Goal: Transaction & Acquisition: Book appointment/travel/reservation

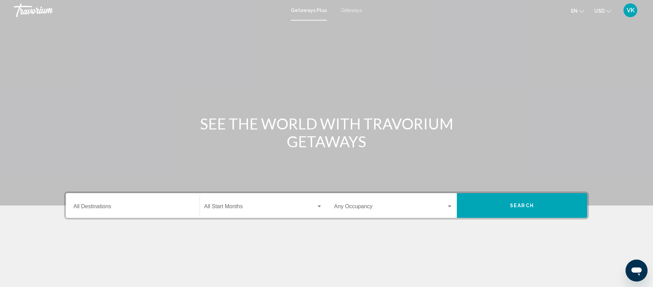
click at [349, 11] on span "Getaways" at bounding box center [352, 10] width 22 height 5
click at [85, 201] on div "Destination All Destinations" at bounding box center [132, 206] width 119 height 22
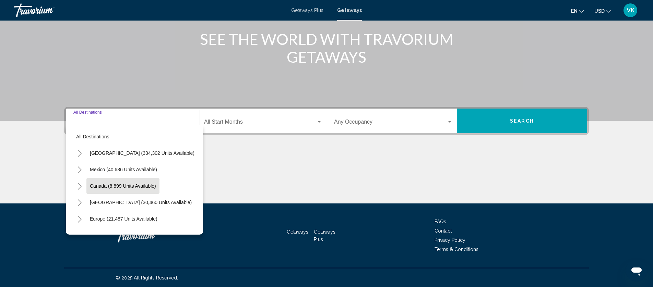
scroll to position [85, 0]
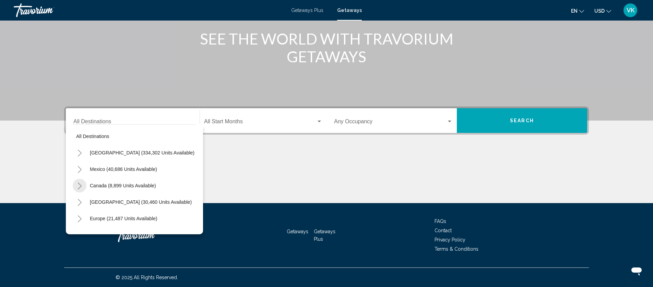
click at [80, 184] on icon "Toggle Canada (8,899 units available)" at bounding box center [79, 186] width 5 height 7
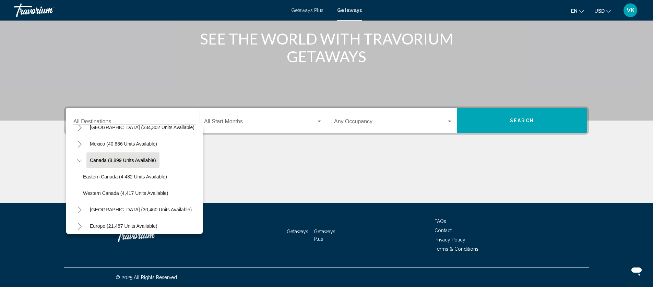
scroll to position [25, 0]
click at [122, 178] on span "Eastern Canada (4,482 units available)" at bounding box center [125, 177] width 84 height 5
type input "**********"
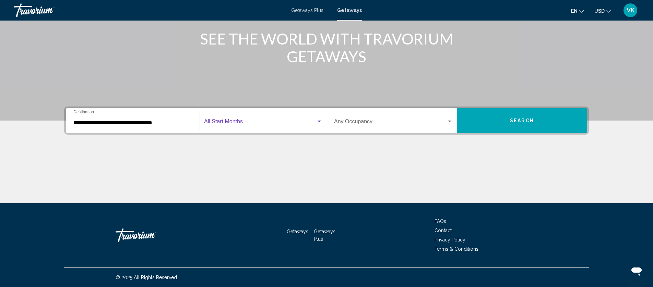
click at [227, 120] on span "Search widget" at bounding box center [260, 123] width 112 height 6
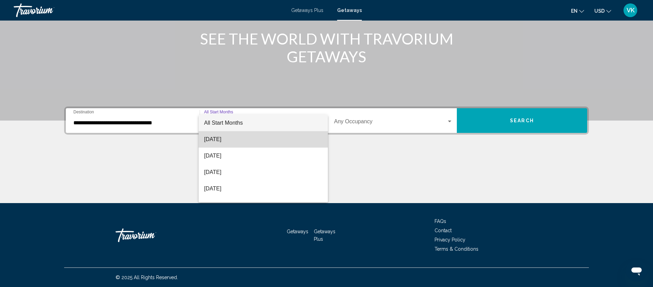
click at [226, 140] on span "September 2025" at bounding box center [263, 139] width 118 height 16
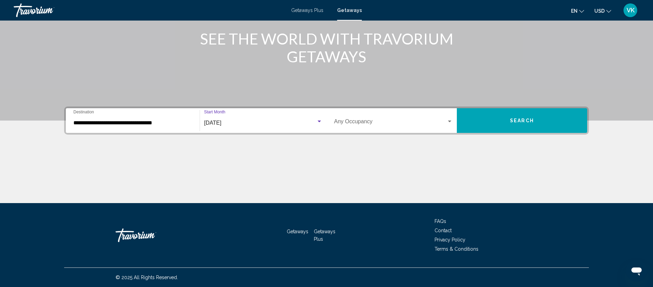
click at [524, 121] on span "Search" at bounding box center [522, 120] width 24 height 5
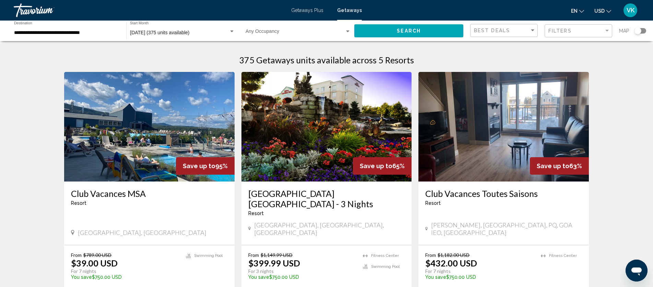
click at [640, 31] on div "Search widget" at bounding box center [637, 30] width 7 height 7
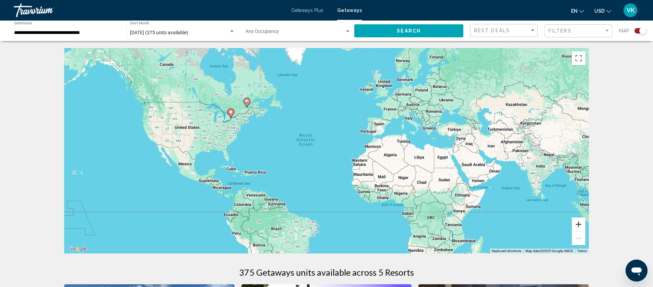
click at [584, 226] on button "Zoom in" at bounding box center [579, 225] width 14 height 14
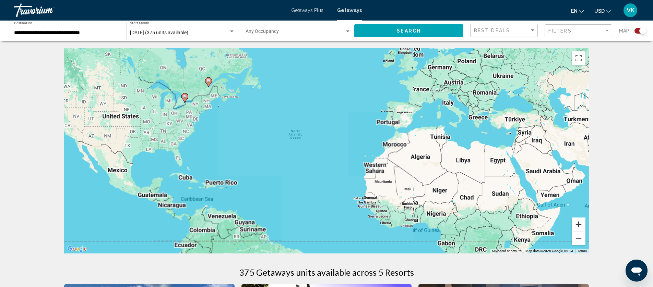
click at [584, 226] on button "Zoom in" at bounding box center [579, 225] width 14 height 14
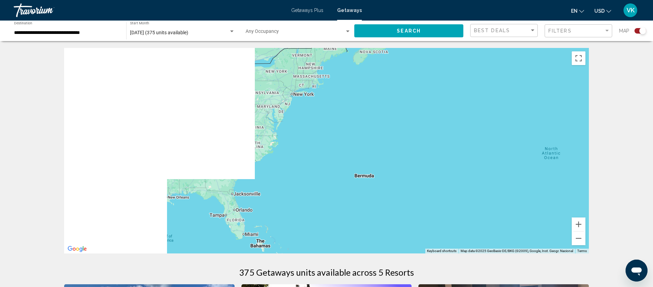
drag, startPoint x: 195, startPoint y: 148, endPoint x: 503, endPoint y: 194, distance: 311.4
click at [504, 194] on div "Main content" at bounding box center [326, 151] width 525 height 206
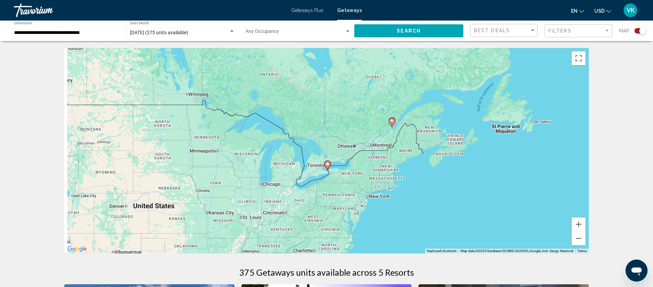
drag, startPoint x: 296, startPoint y: 109, endPoint x: 372, endPoint y: 213, distance: 129.1
click at [372, 213] on div "To activate drag with keyboard, press Alt + Enter. Once in keyboard drag state,…" at bounding box center [326, 151] width 525 height 206
click at [576, 226] on button "Zoom in" at bounding box center [579, 225] width 14 height 14
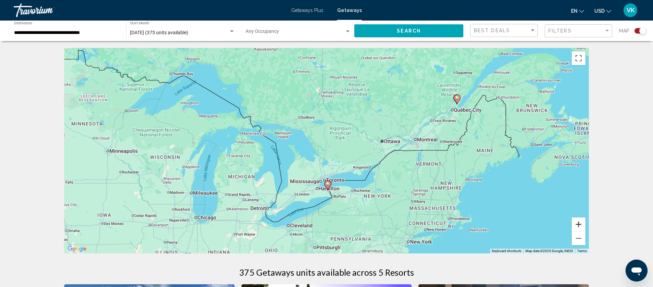
click at [576, 226] on button "Zoom in" at bounding box center [579, 225] width 14 height 14
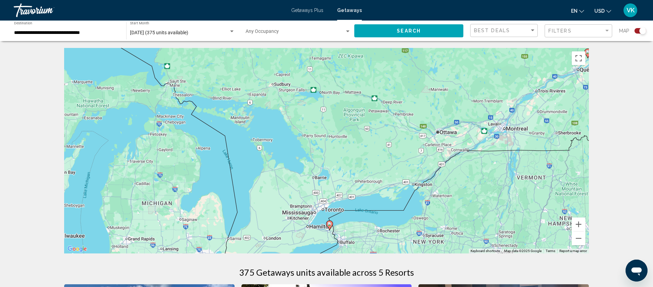
click at [329, 226] on image "Main content" at bounding box center [329, 224] width 4 height 4
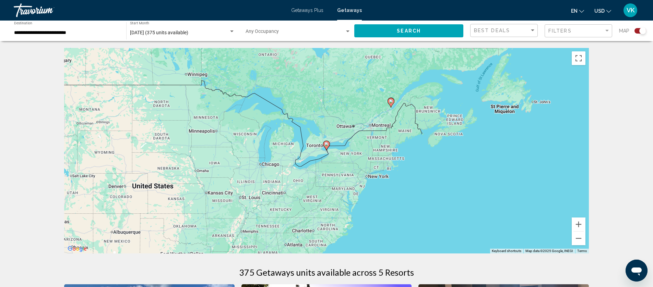
click at [325, 145] on image "Main content" at bounding box center [326, 144] width 4 height 4
type input "**********"
click at [325, 145] on image "Main content" at bounding box center [326, 144] width 4 height 4
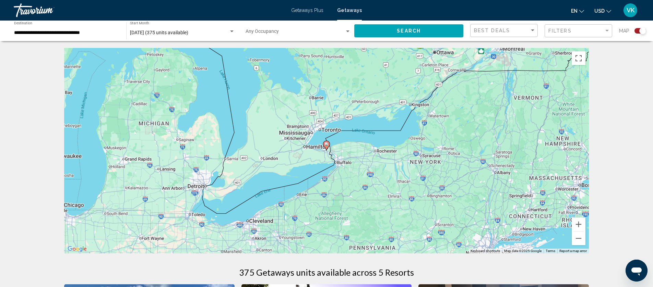
click at [328, 143] on image "Main content" at bounding box center [326, 144] width 4 height 4
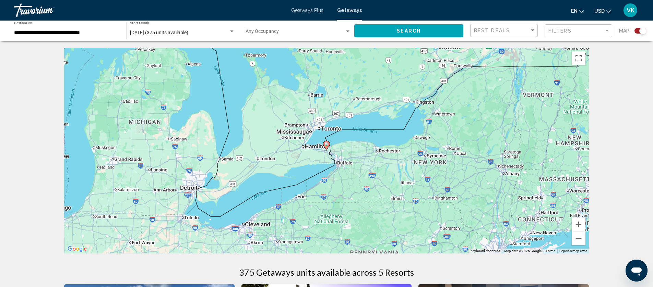
click at [328, 143] on image "Main content" at bounding box center [326, 144] width 4 height 4
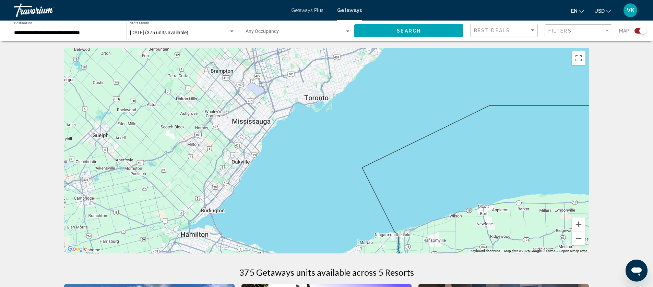
drag, startPoint x: 366, startPoint y: 109, endPoint x: 413, endPoint y: 230, distance: 130.2
click at [413, 231] on div "To activate drag with keyboard, press Alt + Enter. Once in keyboard drag state,…" at bounding box center [326, 151] width 525 height 206
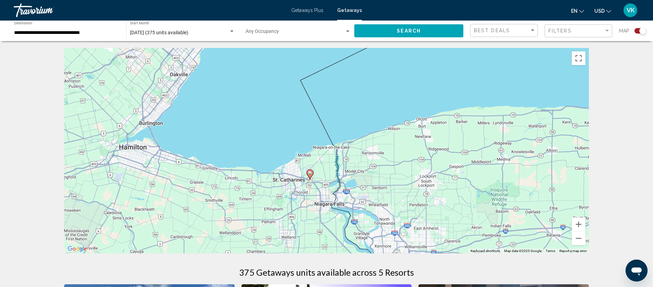
drag, startPoint x: 356, startPoint y: 170, endPoint x: 292, endPoint y: 77, distance: 112.9
click at [292, 77] on div "To activate drag with keyboard, press Alt + Enter. Once in keyboard drag state,…" at bounding box center [326, 151] width 525 height 206
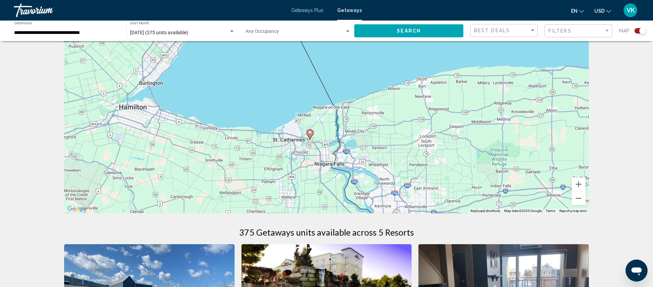
scroll to position [36, 0]
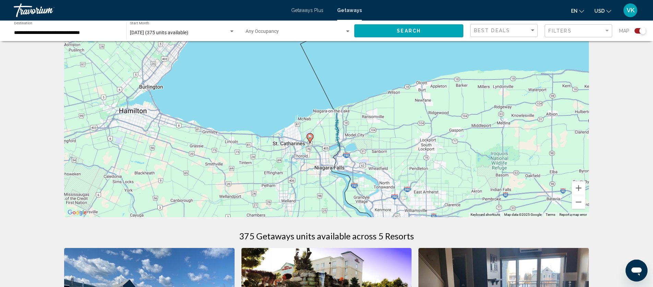
click at [310, 138] on image "Main content" at bounding box center [310, 137] width 4 height 4
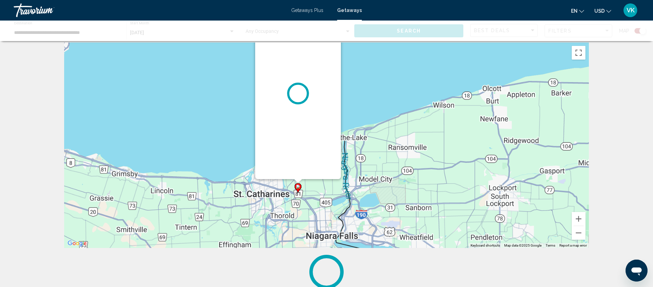
click at [310, 138] on div "Main content" at bounding box center [298, 93] width 86 height 171
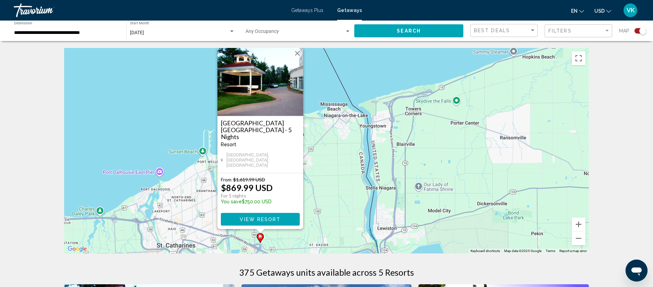
click at [266, 221] on span "View Resort" at bounding box center [260, 219] width 41 height 5
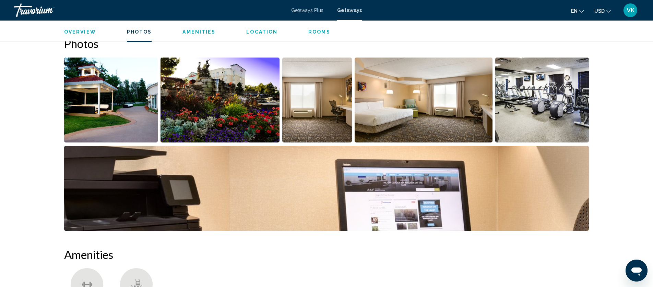
scroll to position [305, 0]
click at [325, 118] on img "Open full-screen image slider" at bounding box center [317, 99] width 70 height 85
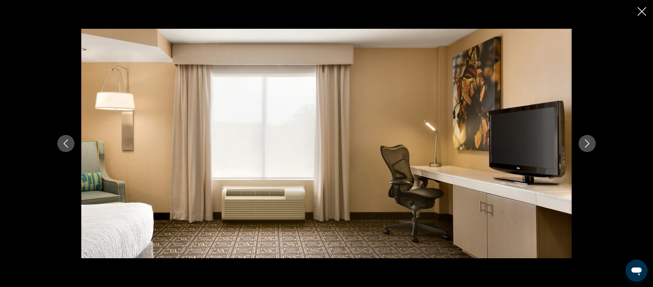
click at [586, 142] on icon "Next image" at bounding box center [587, 144] width 8 height 8
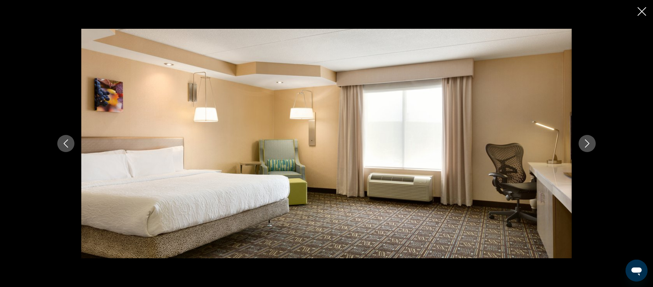
scroll to position [292, 0]
click at [586, 142] on icon "Next image" at bounding box center [587, 144] width 8 height 8
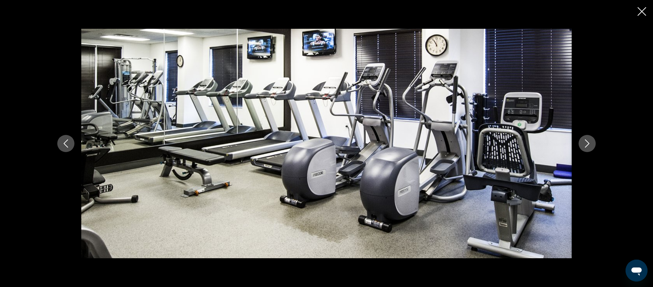
click at [586, 142] on icon "Next image" at bounding box center [587, 144] width 8 height 8
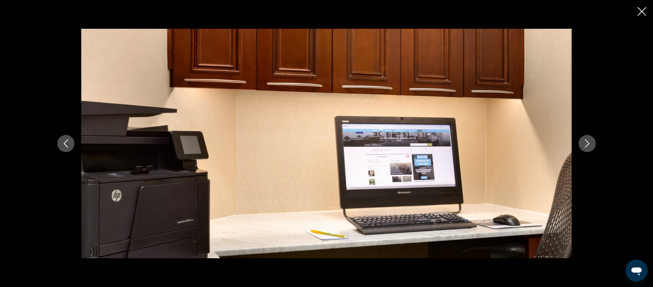
click at [586, 142] on icon "Next image" at bounding box center [587, 144] width 8 height 8
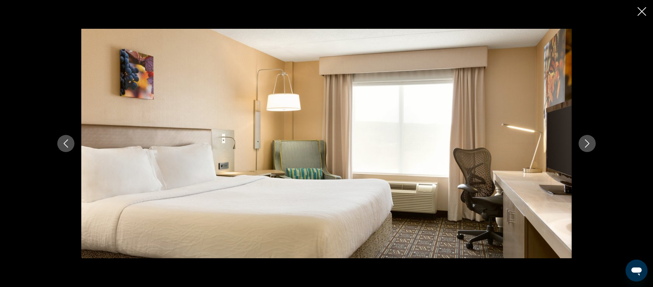
click at [585, 142] on icon "Next image" at bounding box center [587, 144] width 8 height 8
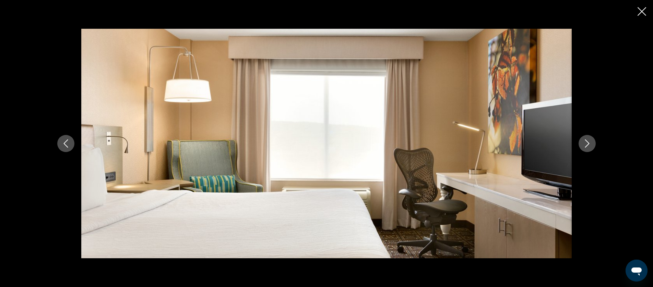
click at [585, 142] on icon "Next image" at bounding box center [587, 144] width 8 height 8
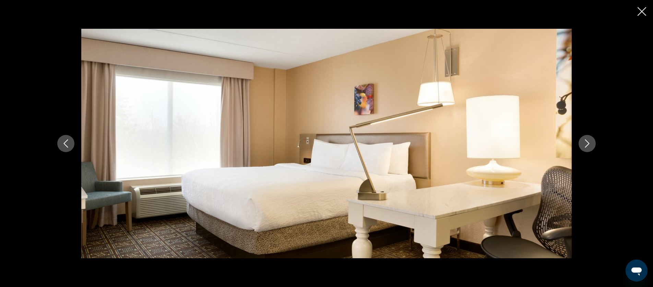
click at [585, 142] on icon "Next image" at bounding box center [587, 144] width 8 height 8
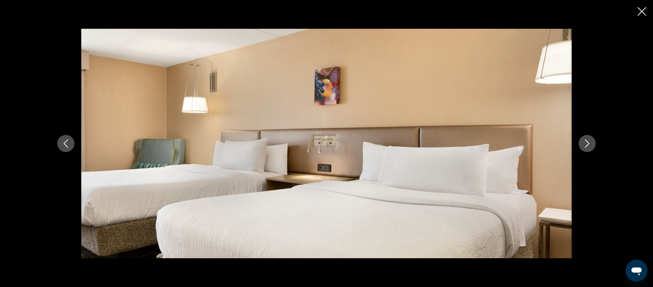
scroll to position [294, 0]
click at [585, 142] on icon "Next image" at bounding box center [587, 144] width 8 height 8
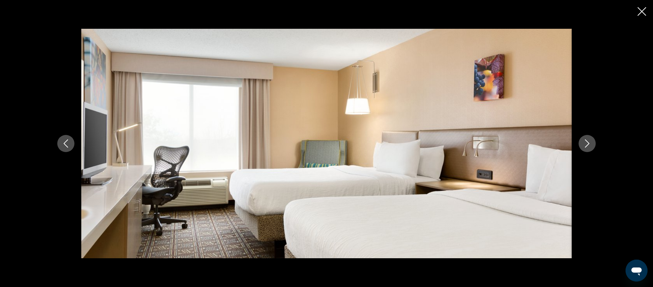
click at [586, 142] on icon "Next image" at bounding box center [587, 144] width 8 height 8
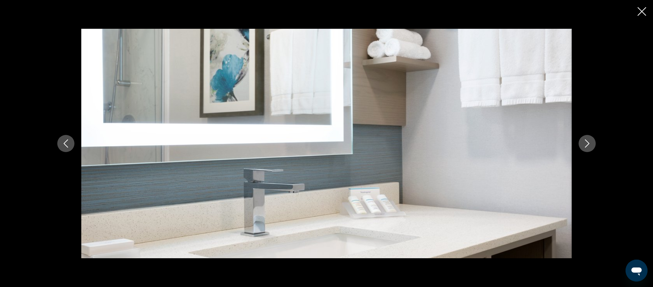
click at [586, 142] on icon "Next image" at bounding box center [587, 144] width 8 height 8
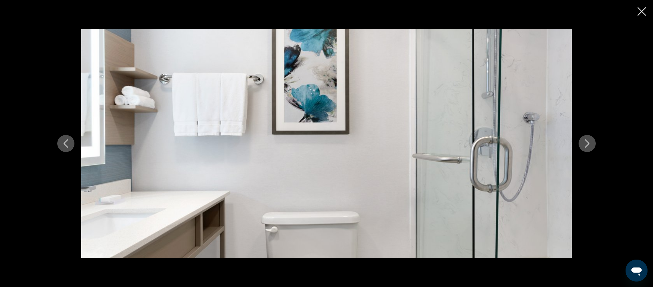
click at [586, 142] on icon "Next image" at bounding box center [587, 144] width 8 height 8
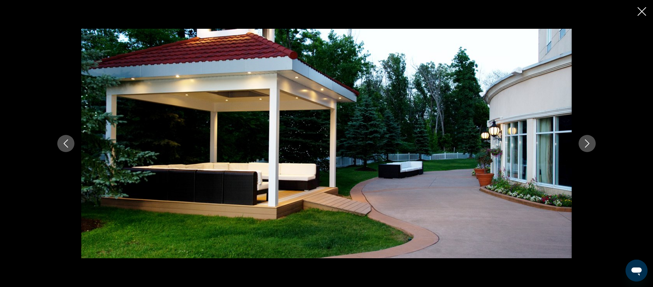
click at [640, 12] on icon "Close slideshow" at bounding box center [641, 11] width 9 height 9
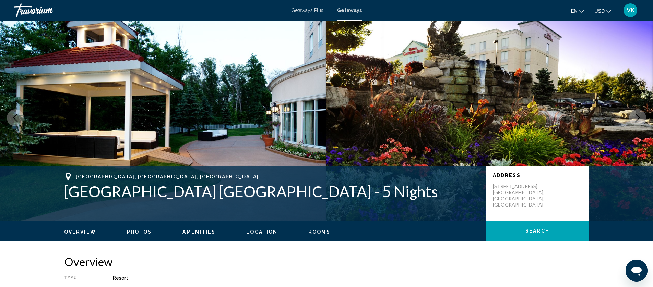
scroll to position [0, 0]
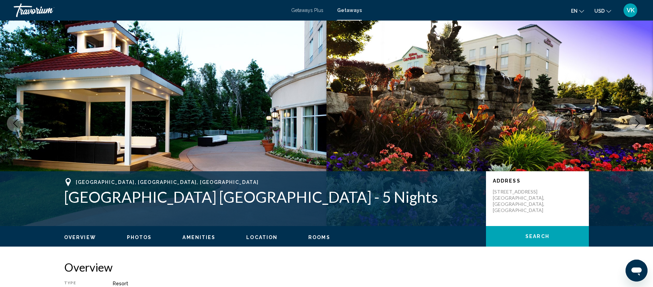
click at [309, 9] on span "Getaways Plus" at bounding box center [307, 10] width 32 height 5
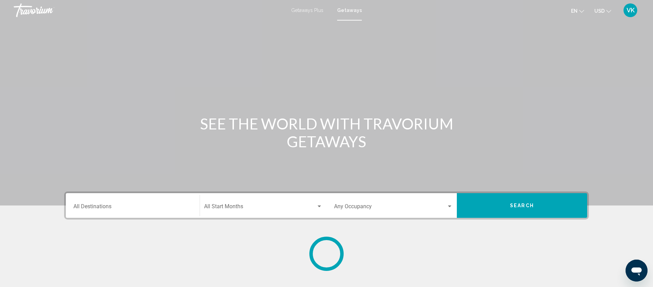
click at [105, 203] on div "Destination All Destinations" at bounding box center [132, 206] width 119 height 22
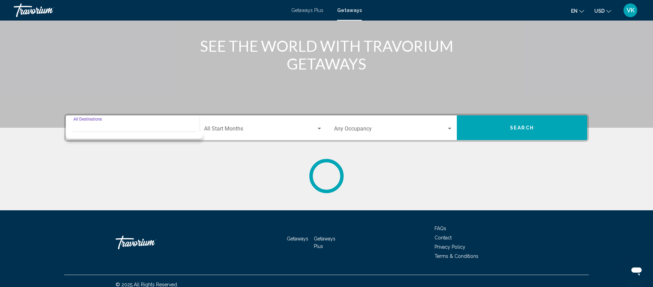
scroll to position [85, 0]
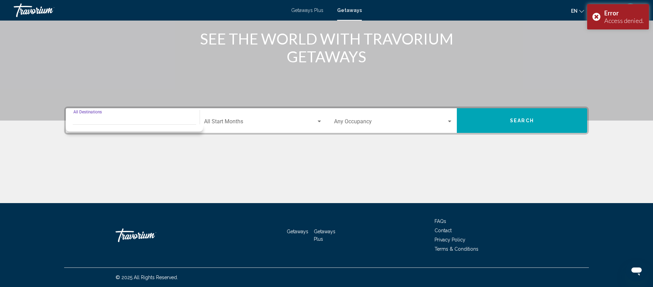
click at [141, 119] on div "Destination All Destinations" at bounding box center [132, 121] width 119 height 22
click at [98, 115] on div "Destination All Destinations" at bounding box center [132, 121] width 119 height 22
click at [143, 76] on div "Main content" at bounding box center [326, 18] width 653 height 206
click at [307, 11] on span "Getaways Plus" at bounding box center [307, 10] width 32 height 5
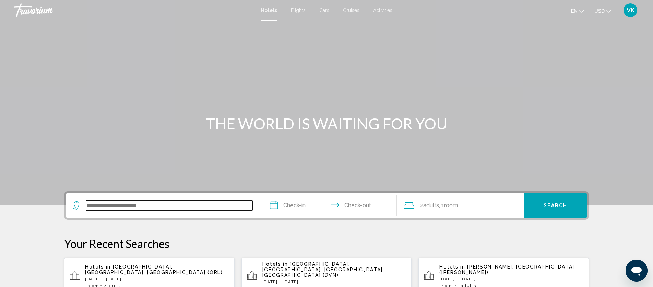
click at [118, 206] on input "Search widget" at bounding box center [169, 206] width 166 height 10
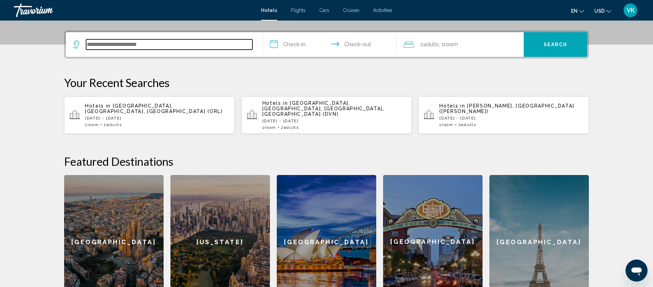
scroll to position [169, 0]
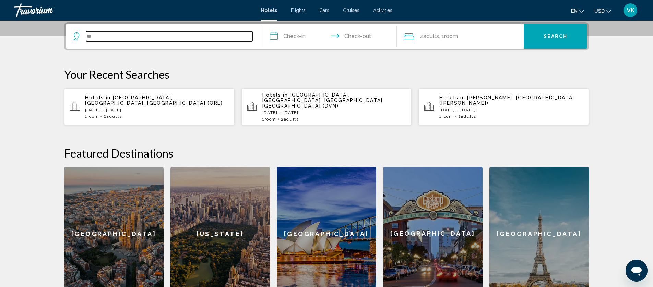
type input "*"
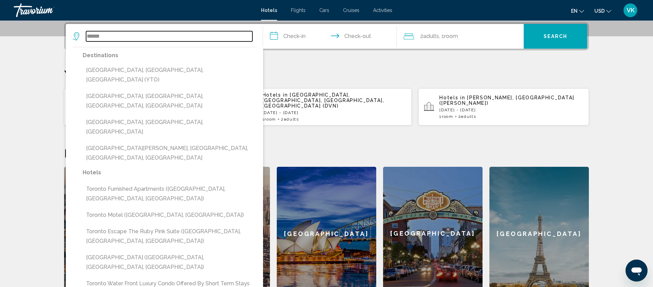
scroll to position [169, 0]
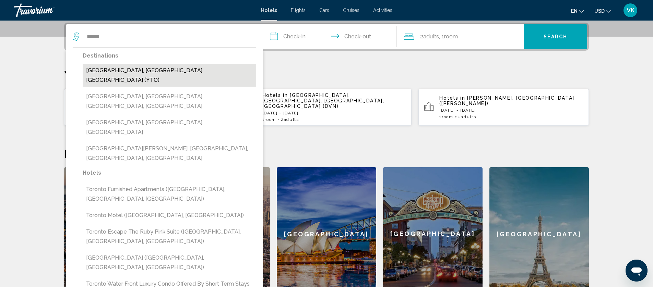
click at [128, 68] on button "[GEOGRAPHIC_DATA], [GEOGRAPHIC_DATA], [GEOGRAPHIC_DATA] (YTO)" at bounding box center [170, 75] width 174 height 23
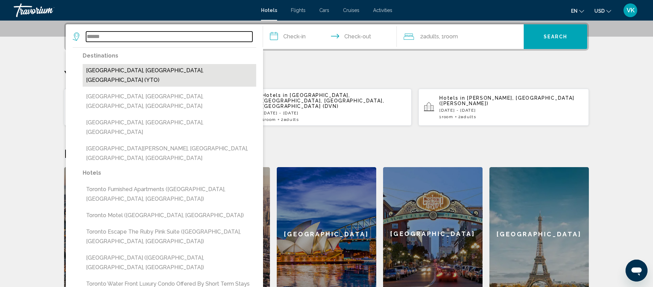
type input "**********"
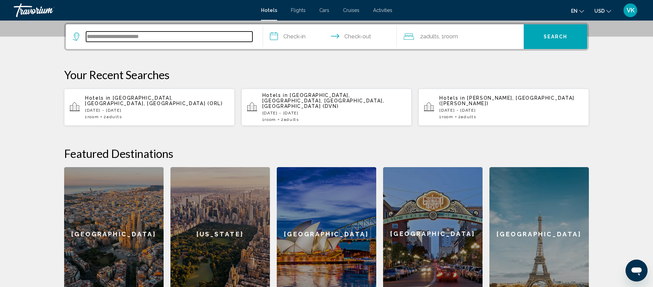
scroll to position [170, 0]
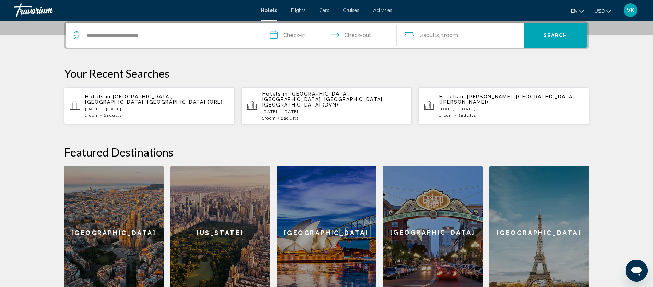
click at [301, 35] on input "**********" at bounding box center [331, 36] width 136 height 27
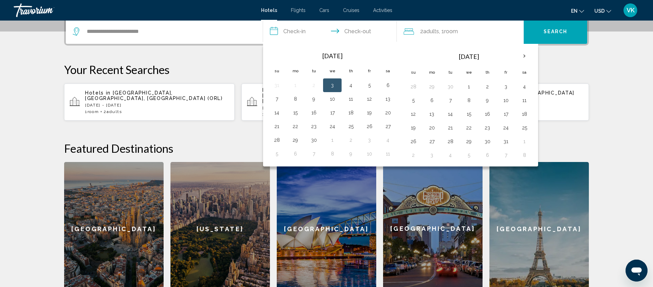
scroll to position [175, 0]
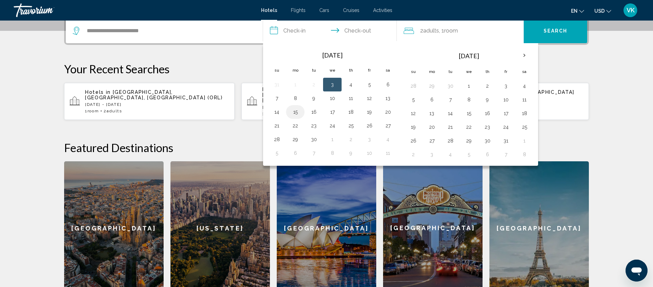
click at [295, 111] on button "15" at bounding box center [295, 112] width 11 height 10
click at [387, 111] on button "20" at bounding box center [387, 112] width 11 height 10
type input "**********"
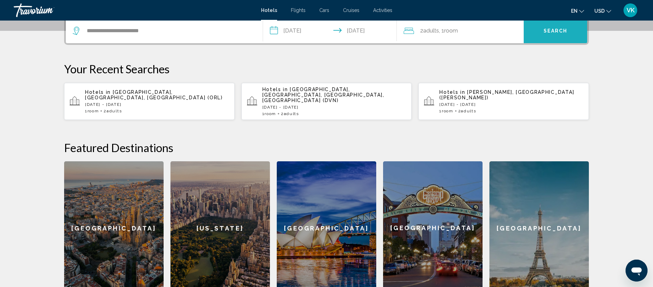
click at [557, 32] on span "Search" at bounding box center [556, 30] width 24 height 5
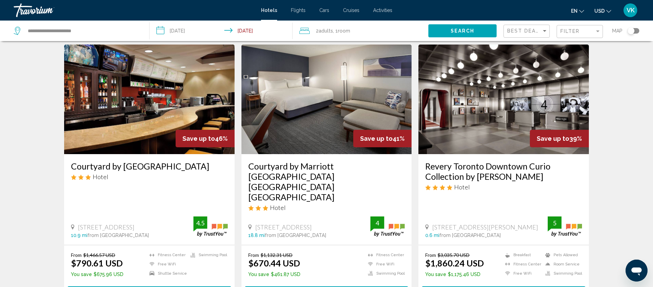
scroll to position [18, 0]
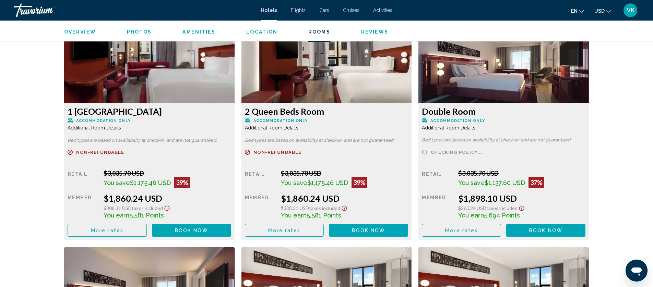
scroll to position [959, 0]
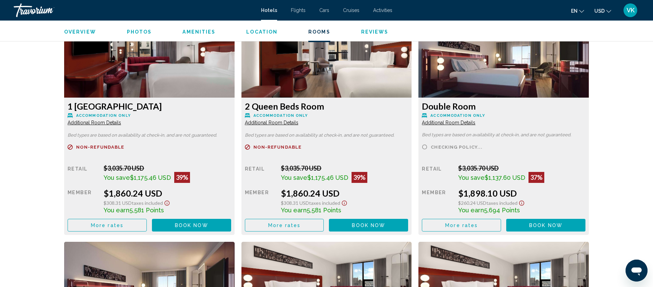
click at [188, 224] on span "Book now" at bounding box center [191, 225] width 33 height 5
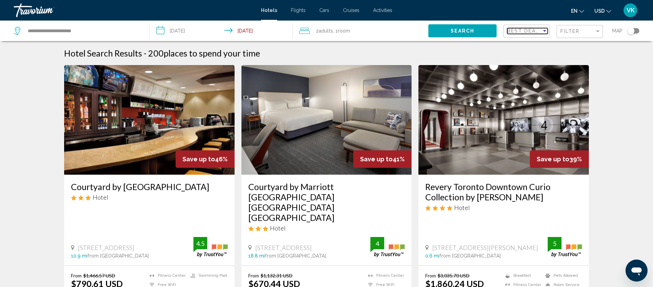
click at [547, 31] on div "Sort by" at bounding box center [544, 30] width 6 height 5
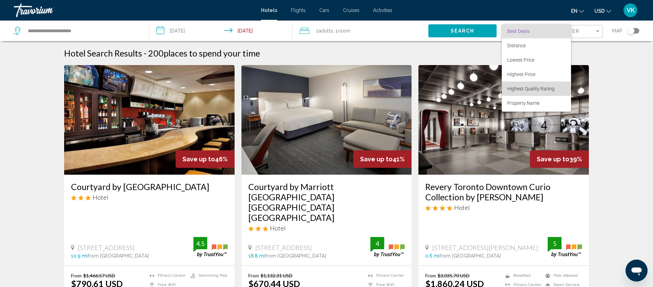
click at [528, 88] on span "Highest Quality Rating" at bounding box center [530, 88] width 47 height 5
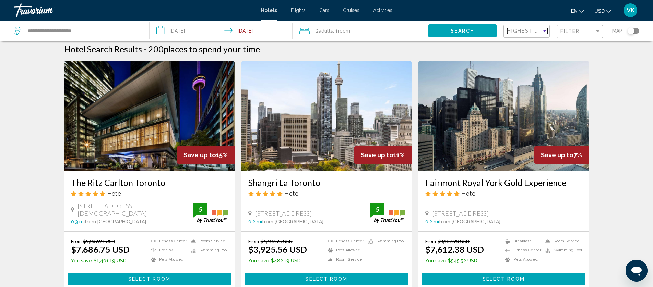
scroll to position [3, 0]
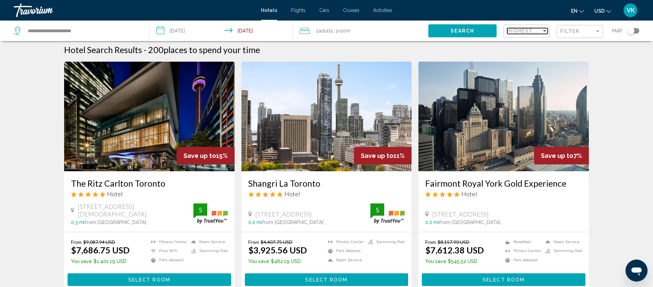
click at [545, 30] on div "Sort by" at bounding box center [544, 31] width 3 height 2
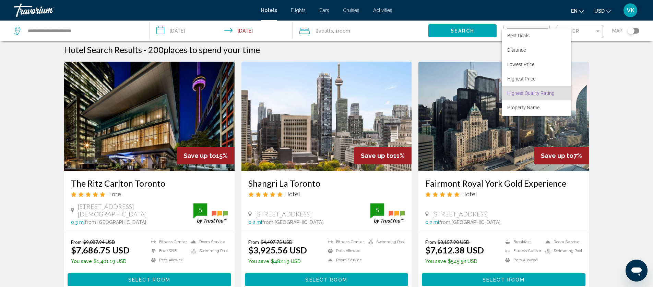
scroll to position [13, 0]
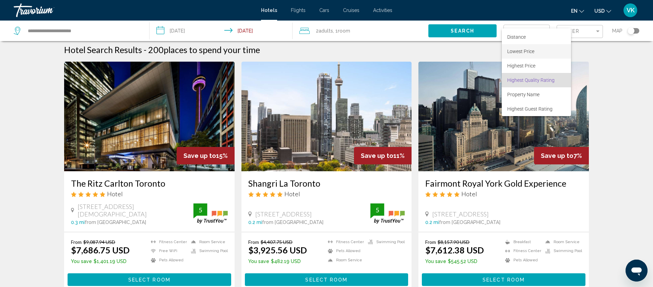
click at [523, 51] on span "Lowest Price" at bounding box center [520, 51] width 27 height 5
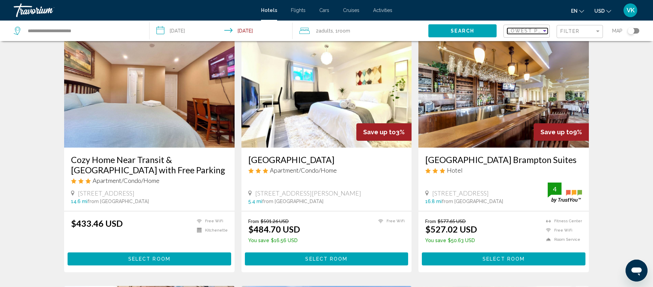
scroll to position [273, 0]
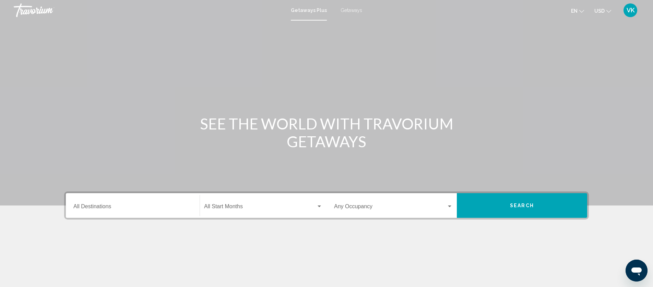
click at [97, 205] on input "Destination All Destinations" at bounding box center [132, 208] width 119 height 6
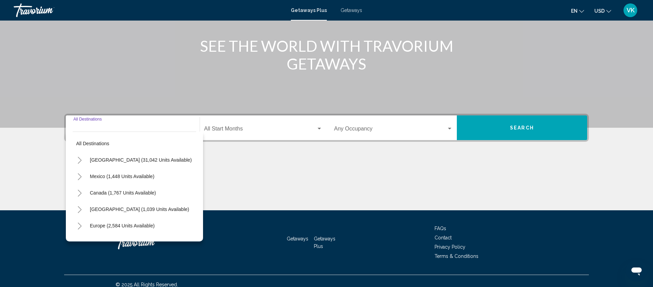
scroll to position [85, 0]
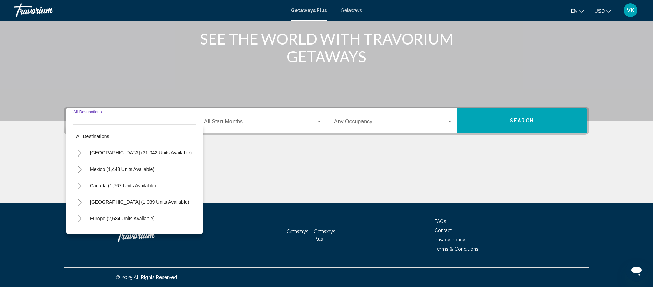
click at [80, 186] on icon "Toggle Canada (1,767 units available)" at bounding box center [79, 186] width 5 height 7
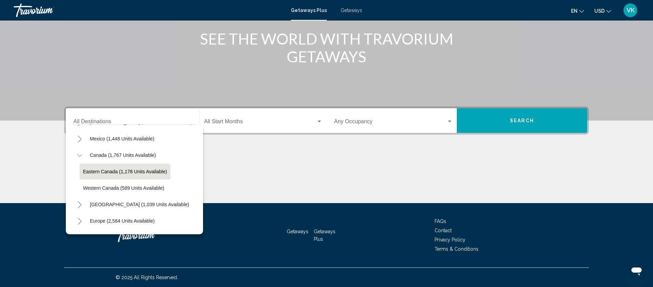
click at [131, 171] on span "Eastern Canada (1,178 units available)" at bounding box center [125, 171] width 84 height 5
type input "**********"
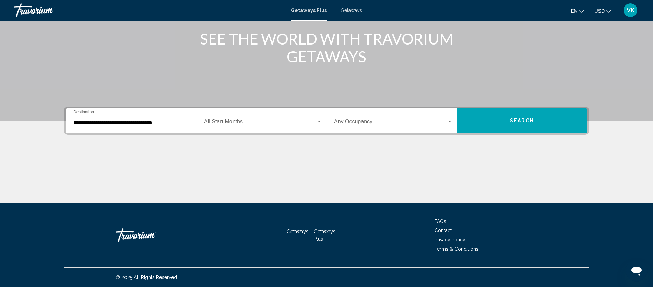
click at [234, 119] on div "Start Month All Start Months" at bounding box center [263, 121] width 118 height 22
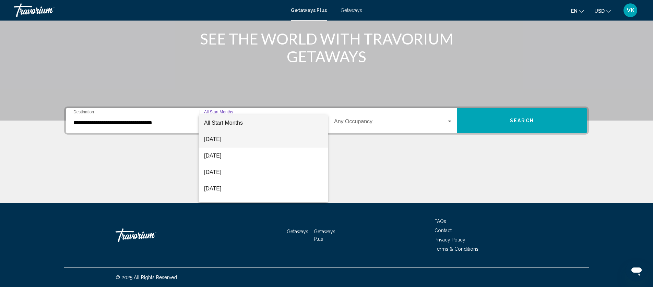
click at [217, 139] on span "September 2025" at bounding box center [263, 139] width 118 height 16
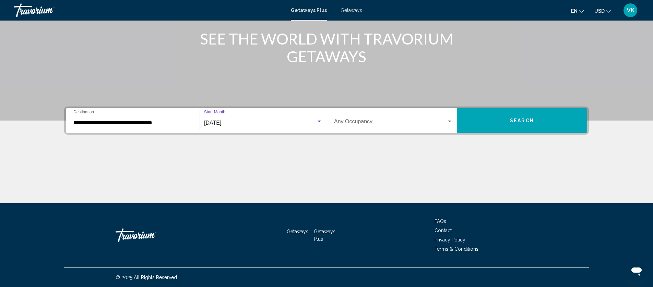
click at [517, 121] on span "Search" at bounding box center [522, 120] width 24 height 5
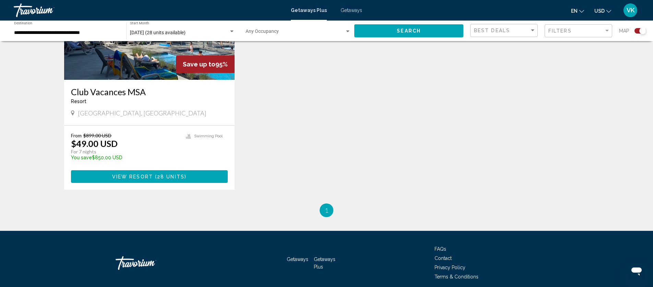
scroll to position [342, 0]
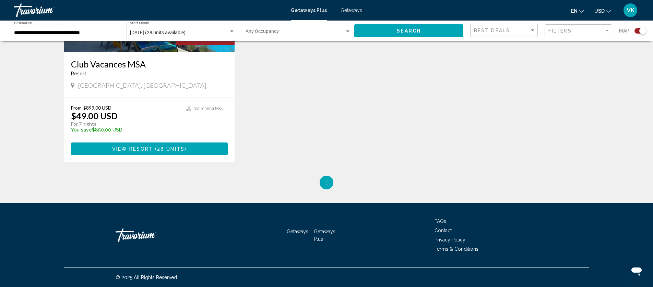
click at [152, 149] on span "View Resort" at bounding box center [132, 148] width 41 height 5
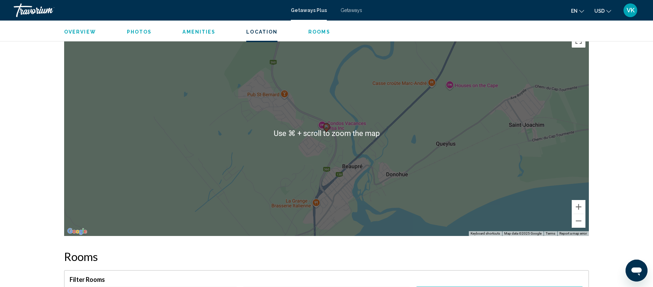
scroll to position [1040, 0]
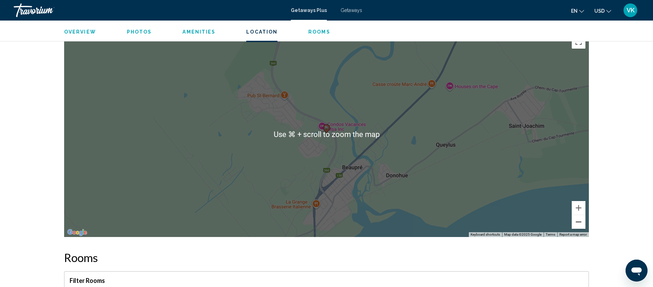
click at [579, 222] on button "Zoom out" at bounding box center [579, 222] width 14 height 14
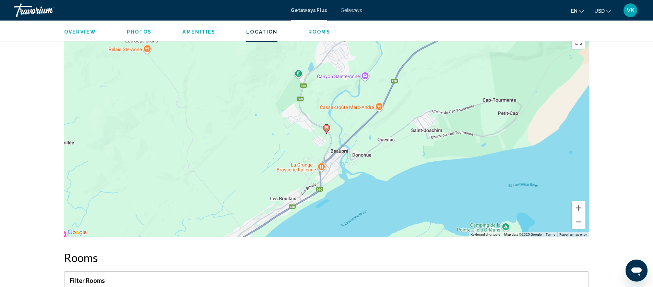
click at [579, 222] on button "Zoom out" at bounding box center [579, 222] width 14 height 14
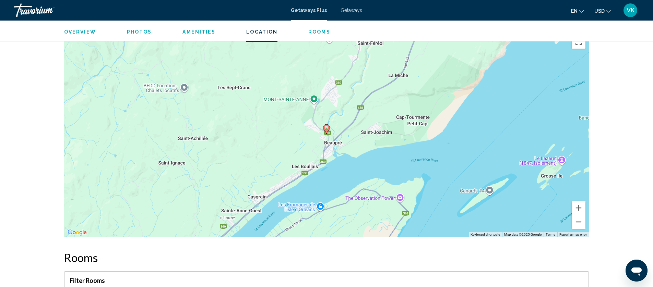
click at [579, 222] on button "Zoom out" at bounding box center [579, 222] width 14 height 14
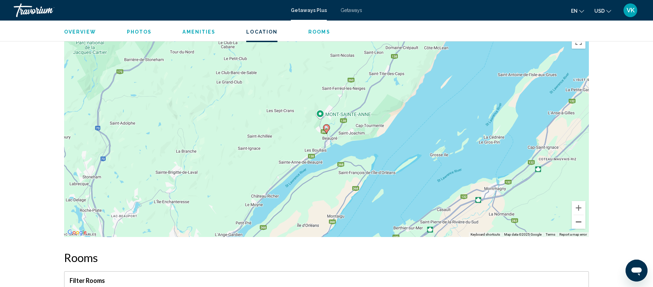
click at [579, 222] on button "Zoom out" at bounding box center [579, 222] width 14 height 14
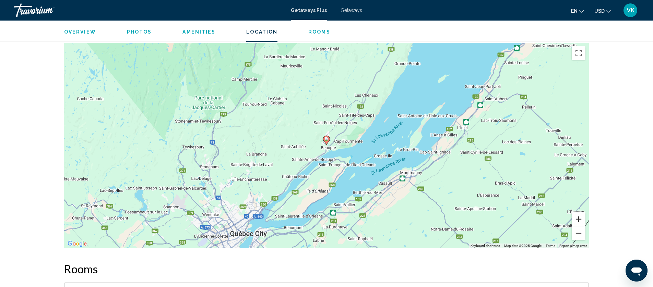
scroll to position [1028, 0]
click at [579, 222] on button "Zoom in" at bounding box center [579, 220] width 14 height 14
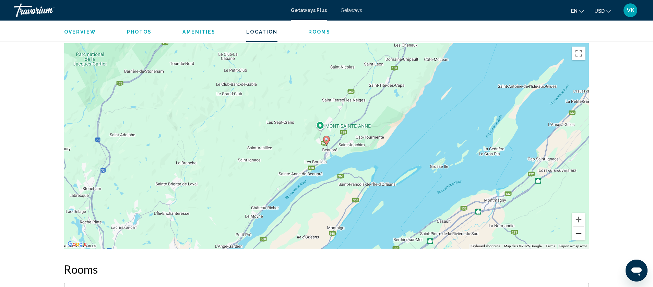
click at [577, 232] on button "Zoom out" at bounding box center [579, 234] width 14 height 14
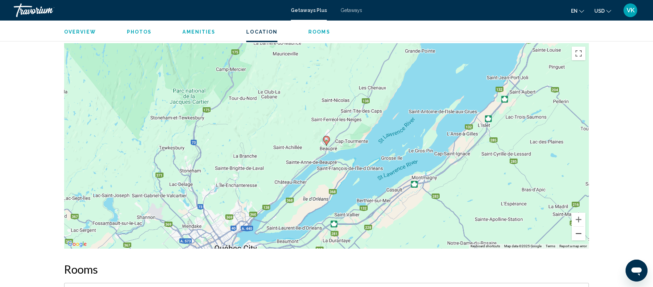
click at [577, 232] on button "Zoom out" at bounding box center [579, 234] width 14 height 14
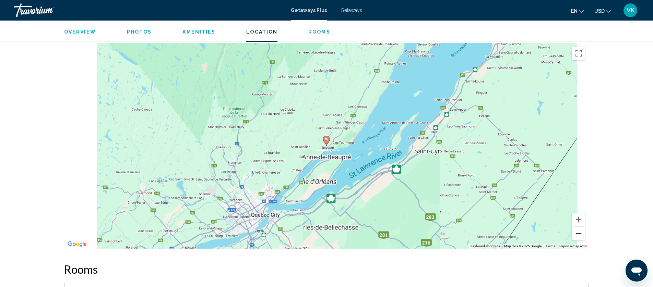
click at [577, 232] on button "Zoom out" at bounding box center [579, 234] width 14 height 14
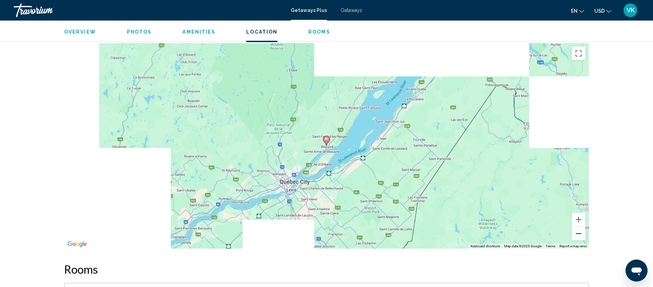
click at [577, 232] on button "Zoom out" at bounding box center [579, 234] width 14 height 14
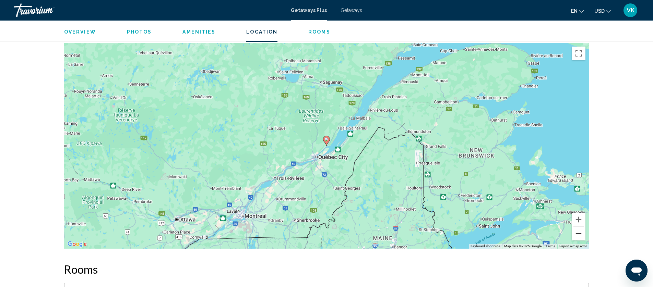
click at [577, 232] on button "Zoom out" at bounding box center [579, 234] width 14 height 14
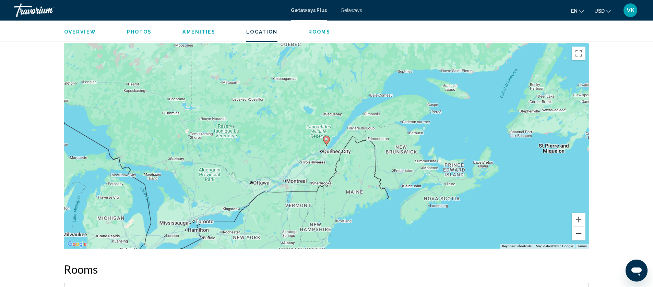
click at [577, 232] on button "Zoom out" at bounding box center [579, 234] width 14 height 14
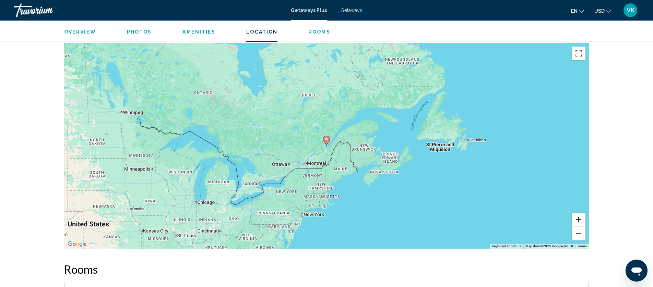
click at [581, 219] on button "Zoom in" at bounding box center [579, 220] width 14 height 14
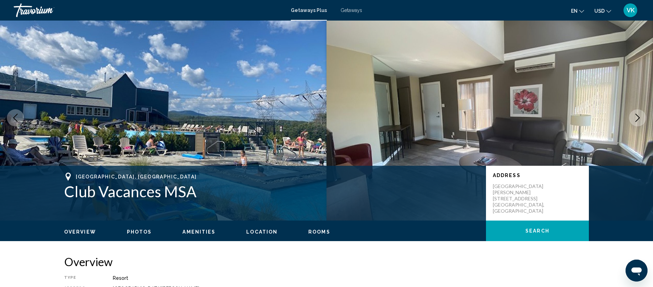
scroll to position [0, 0]
